Goal: Information Seeking & Learning: Learn about a topic

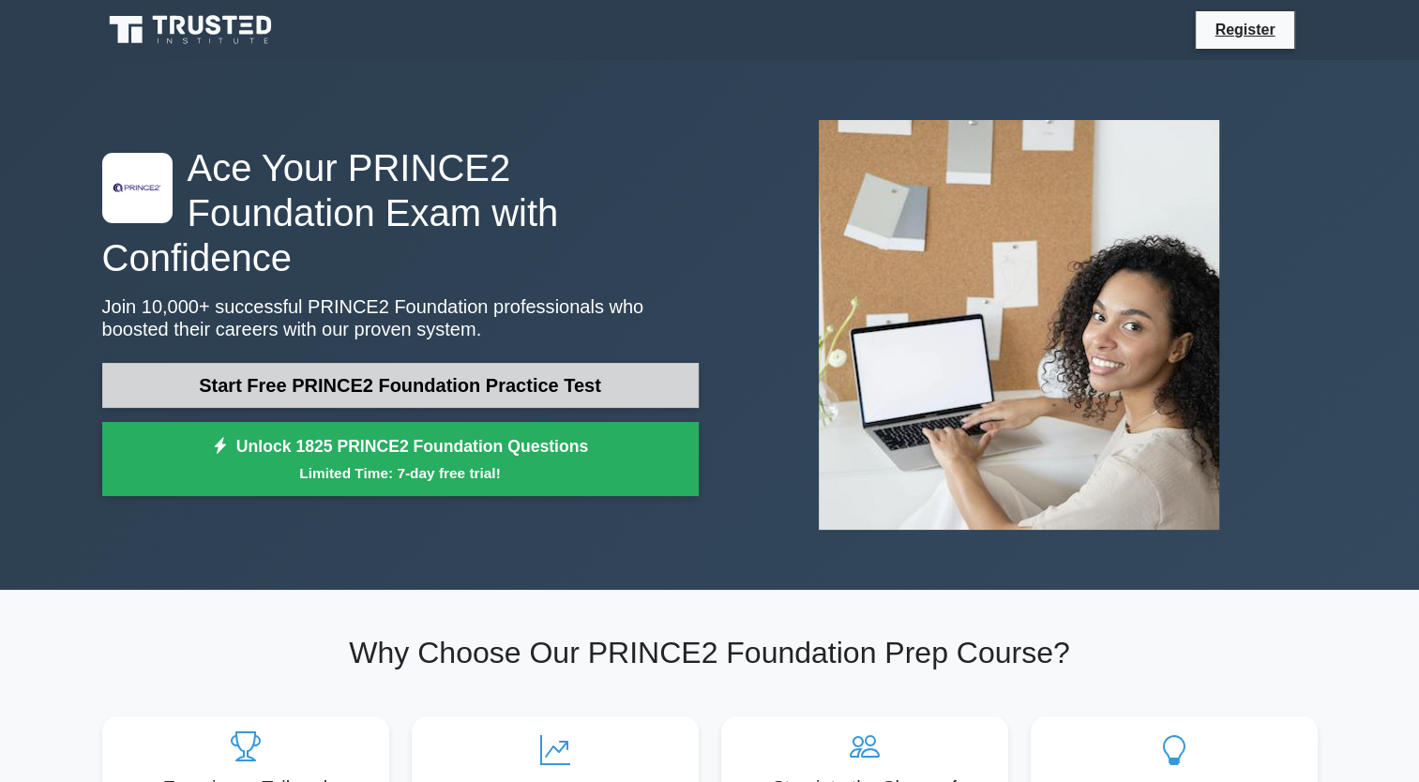
click at [609, 363] on link "Start Free PRINCE2 Foundation Practice Test" at bounding box center [400, 385] width 596 height 45
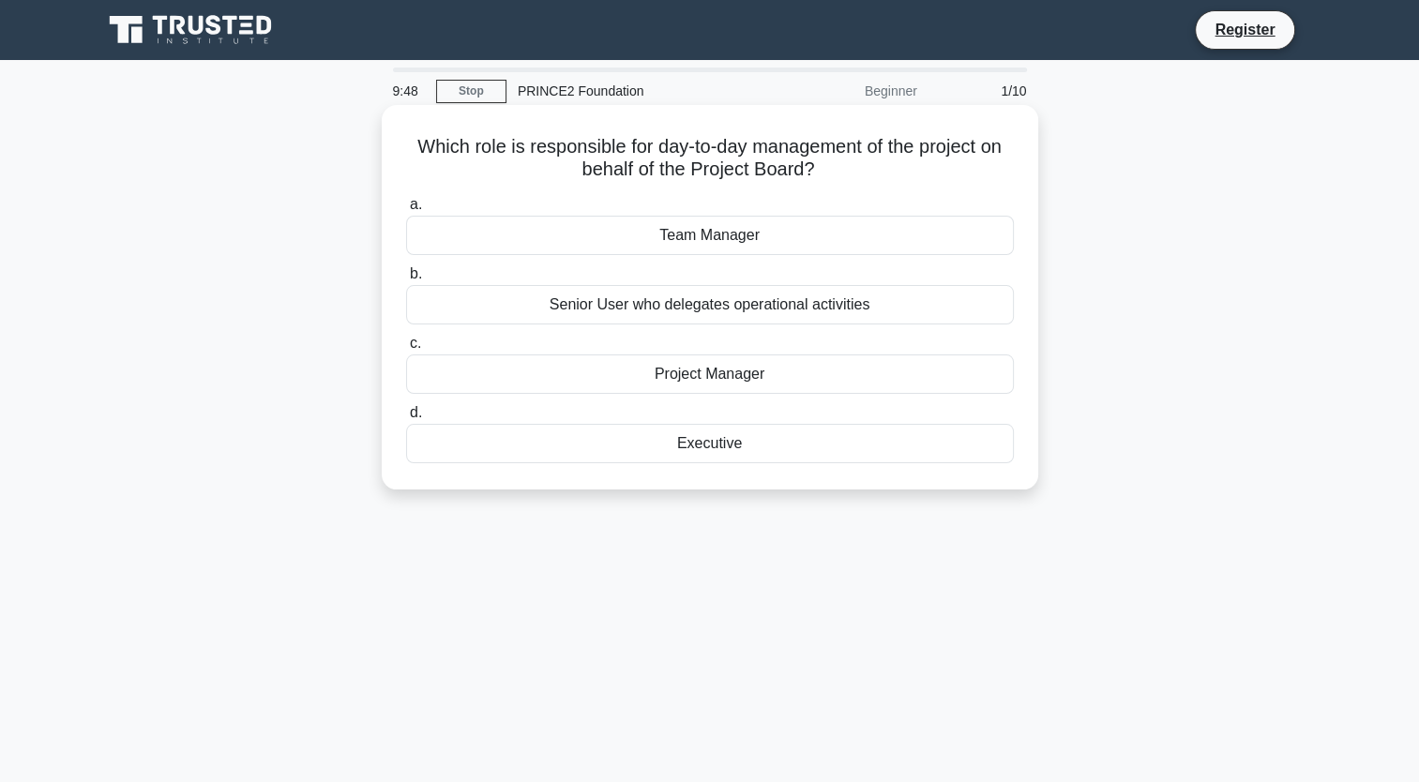
click at [690, 369] on div "Project Manager" at bounding box center [710, 373] width 608 height 39
click at [406, 350] on input "c. Project Manager" at bounding box center [406, 344] width 0 height 12
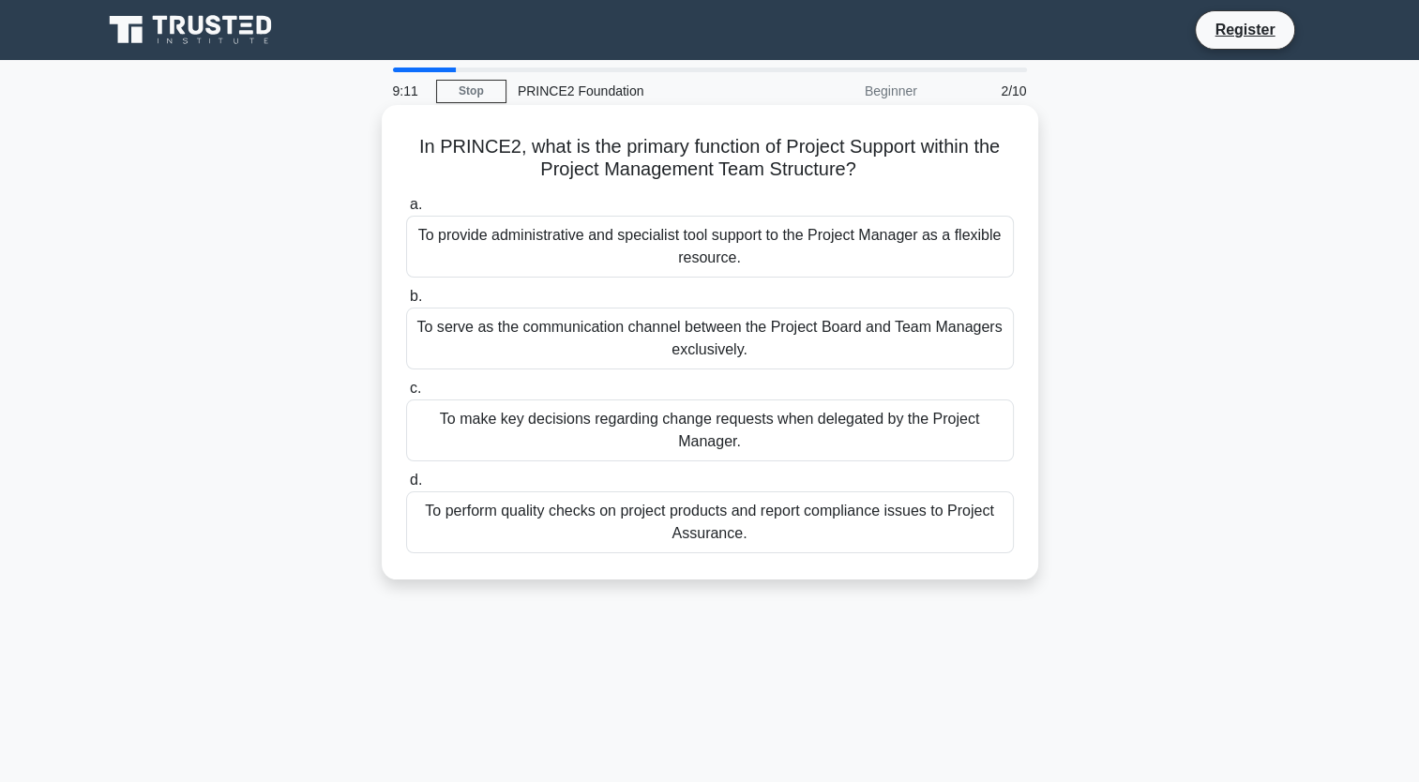
click at [782, 249] on div "To provide administrative and specialist tool support to the Project Manager as…" at bounding box center [710, 247] width 608 height 62
click at [406, 211] on input "a. To provide administrative and specialist tool support to the Project Manager…" at bounding box center [406, 205] width 0 height 12
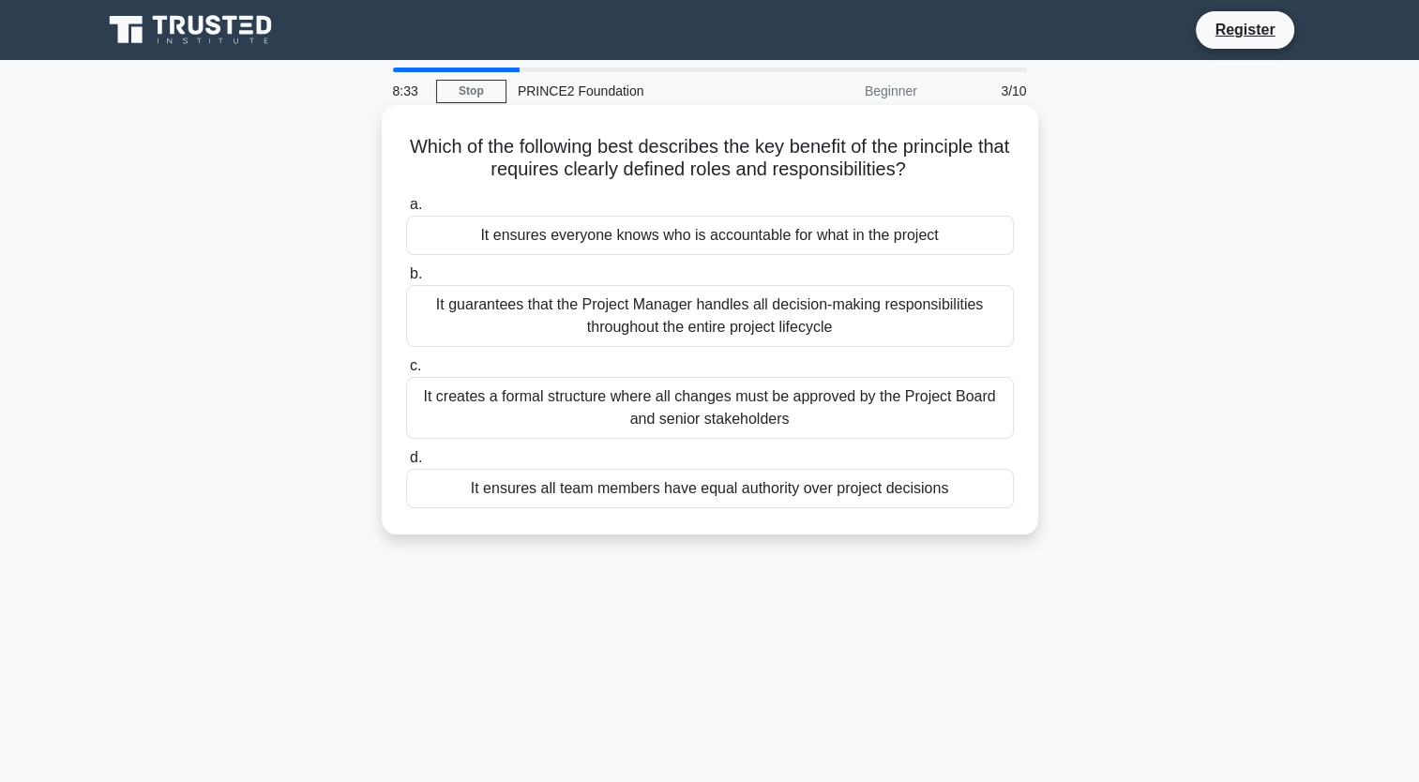
click at [727, 229] on div "It ensures everyone knows who is accountable for what in the project" at bounding box center [710, 235] width 608 height 39
click at [406, 211] on input "a. It ensures everyone knows who is accountable for what in the project" at bounding box center [406, 205] width 0 height 12
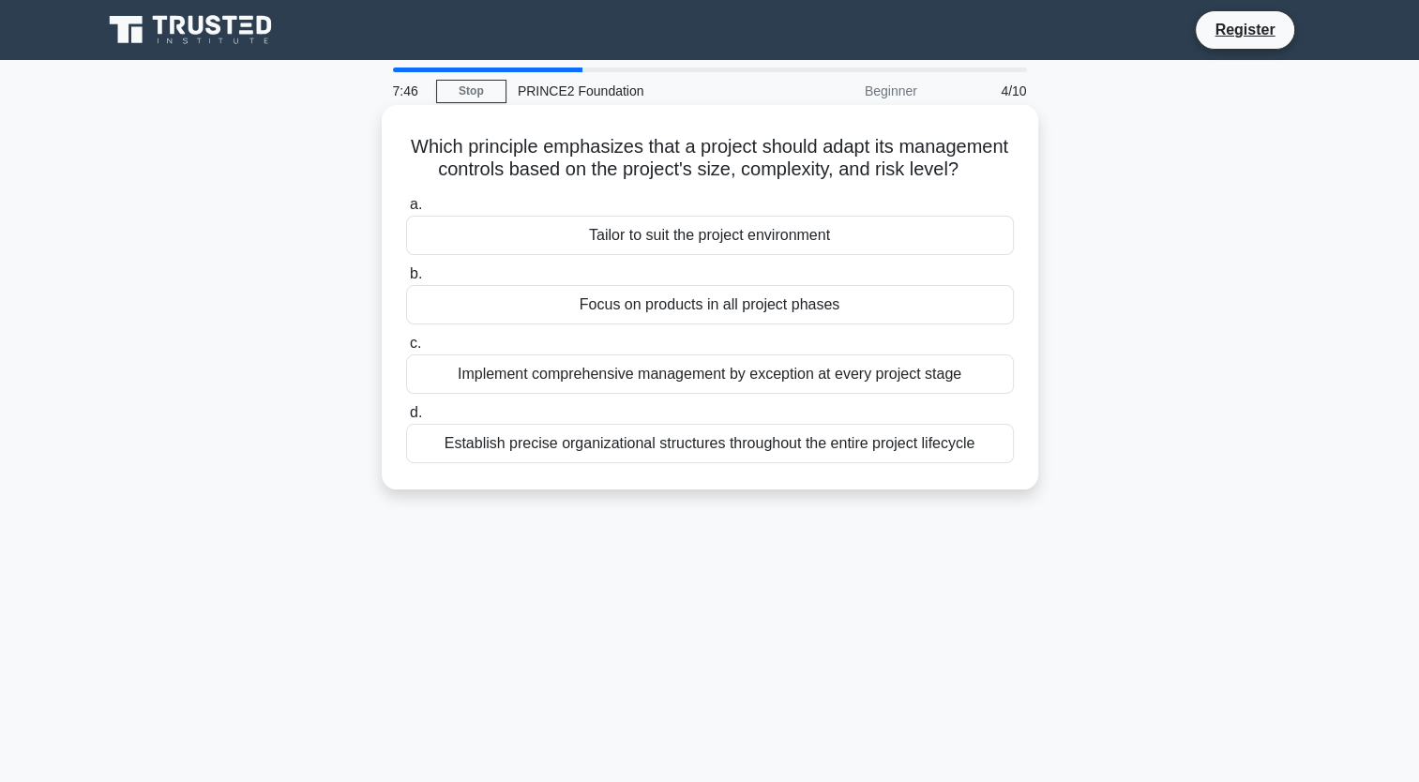
click at [804, 255] on div "Tailor to suit the project environment" at bounding box center [710, 235] width 608 height 39
click at [406, 211] on input "a. Tailor to suit the project environment" at bounding box center [406, 205] width 0 height 12
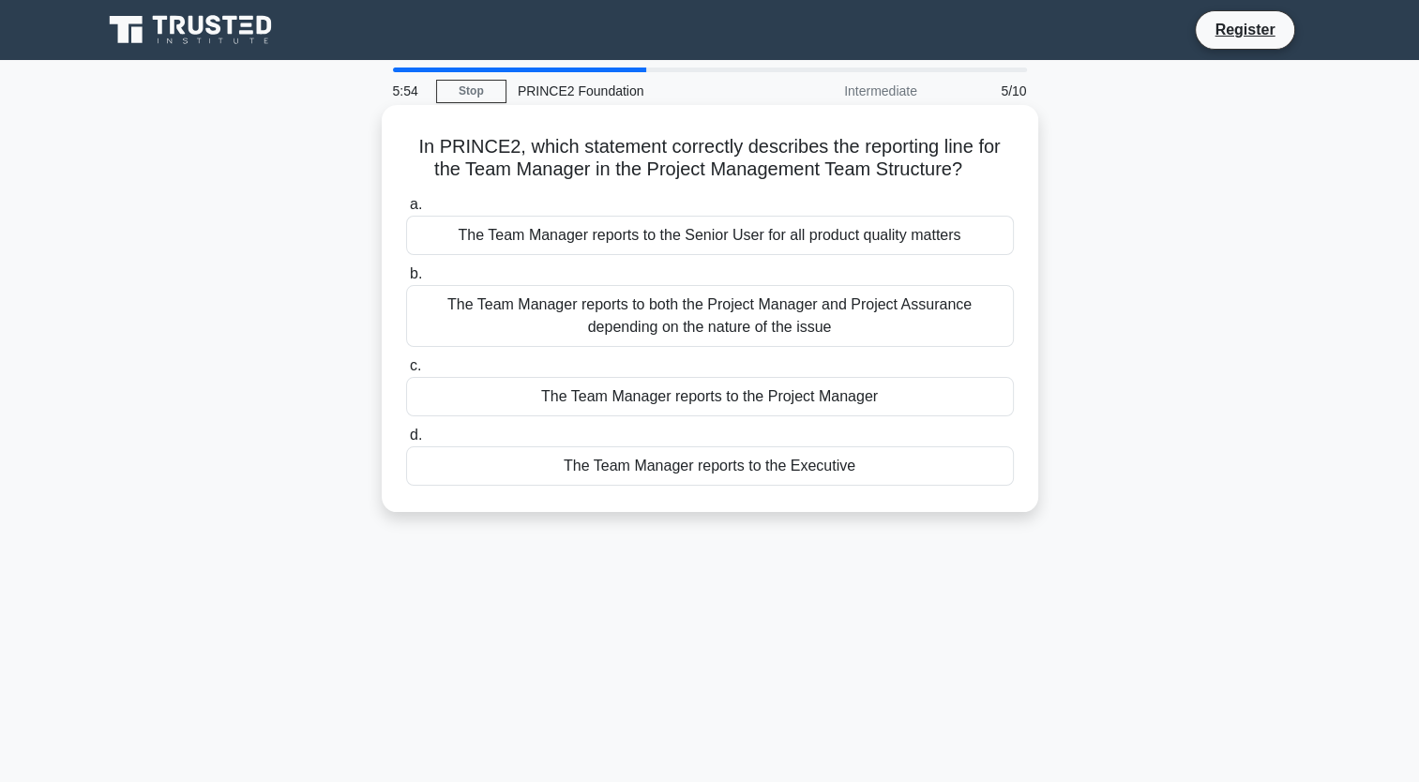
click at [704, 401] on div "The Team Manager reports to the Project Manager" at bounding box center [710, 396] width 608 height 39
click at [406, 372] on input "c. The Team Manager reports to the Project Manager" at bounding box center [406, 366] width 0 height 12
